Goal: Transaction & Acquisition: Purchase product/service

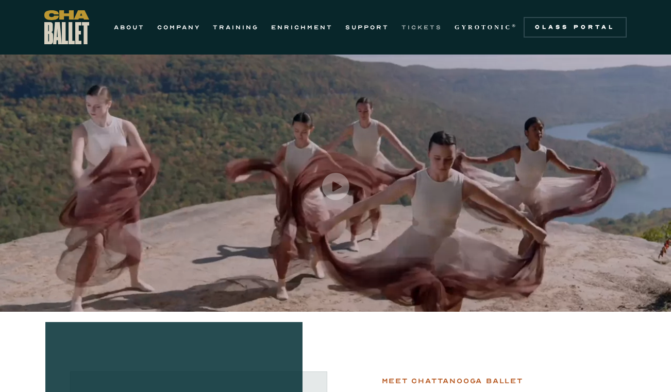
click at [427, 26] on link "TICKETS" at bounding box center [421, 27] width 41 height 12
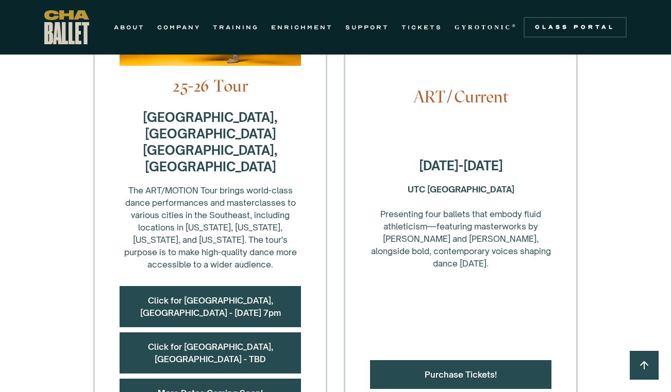
scroll to position [430, 0]
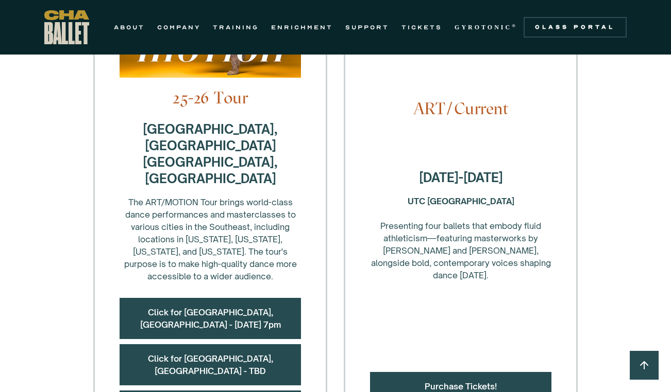
click at [447, 170] on strong "[DATE]-[DATE]" at bounding box center [461, 177] width 84 height 15
click at [445, 196] on strong "UTC Fine Arts Center ‍" at bounding box center [460, 201] width 107 height 10
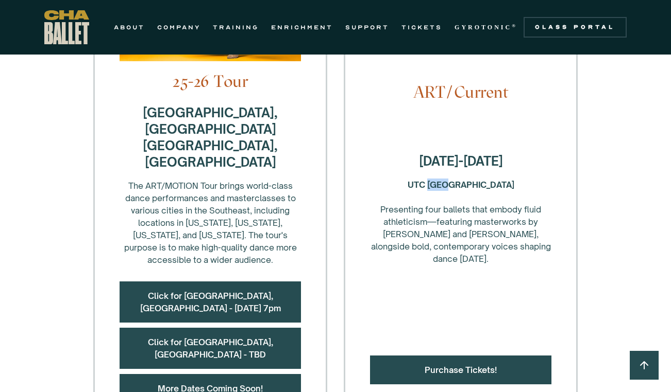
scroll to position [451, 0]
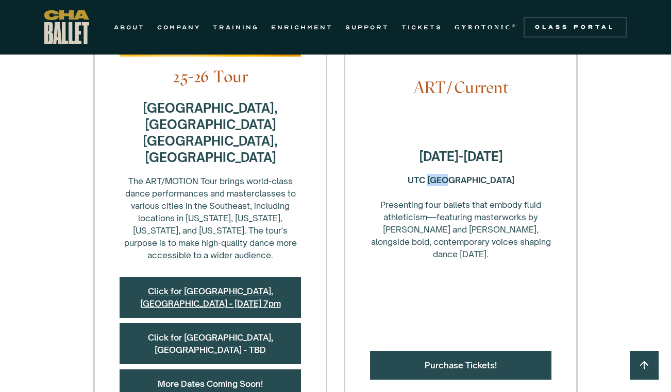
click at [230, 286] on link "Click for [GEOGRAPHIC_DATA], [GEOGRAPHIC_DATA] - [DATE] 7pm" at bounding box center [210, 297] width 141 height 23
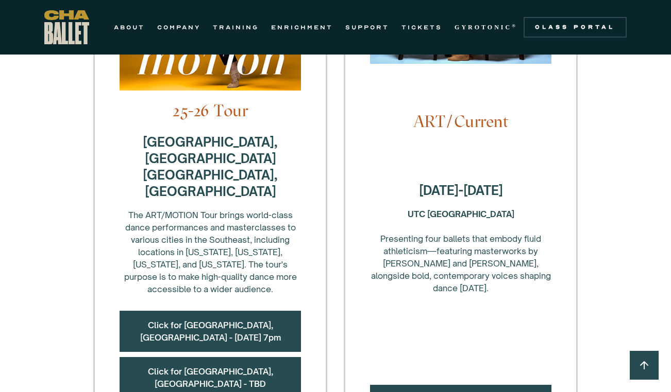
scroll to position [416, 0]
